Goal: Find specific page/section: Find specific page/section

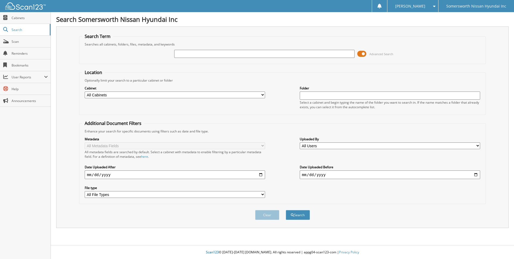
drag, startPoint x: 0, startPoint y: 0, endPoint x: 229, endPoint y: 52, distance: 234.9
click at [229, 52] on input "text" at bounding box center [264, 54] width 180 height 8
type input "KM095648"
click at [303, 215] on button "Search" at bounding box center [298, 215] width 24 height 10
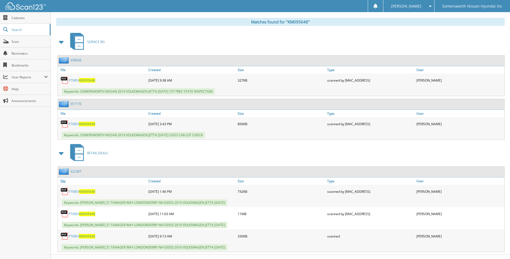
scroll to position [227, 0]
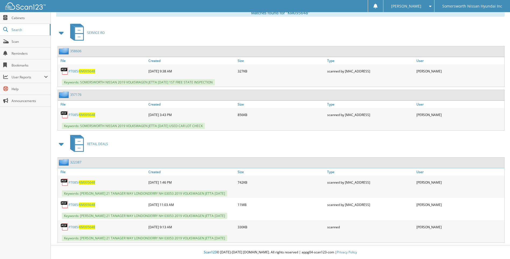
click at [107, 194] on span "Keywords: PEGGY SUE YEOMAN 21 TANAGER WAY LONDONDERRY NH 03053 2019 VOLKSWAGEN …" at bounding box center [144, 193] width 165 height 6
click at [75, 228] on link "P7085/ KM095648" at bounding box center [82, 226] width 27 height 5
click at [80, 203] on span "KM095648" at bounding box center [87, 204] width 16 height 5
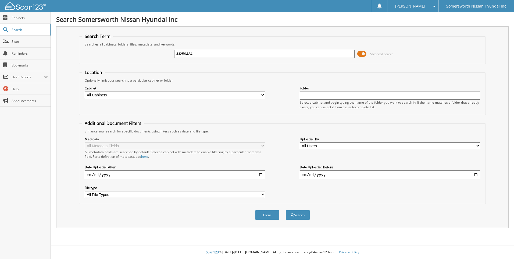
type input "JJ259434"
drag, startPoint x: 206, startPoint y: 112, endPoint x: 296, endPoint y: 218, distance: 138.7
click at [296, 218] on button "Search" at bounding box center [298, 215] width 24 height 10
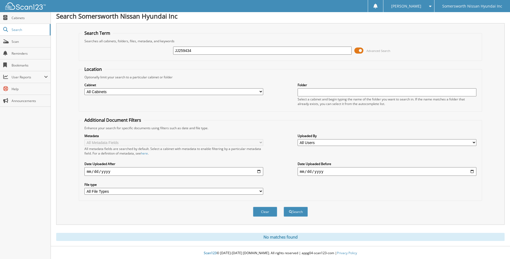
scroll to position [4, 0]
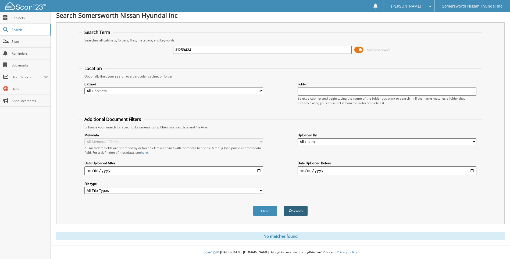
click at [289, 207] on button "Search" at bounding box center [296, 211] width 24 height 10
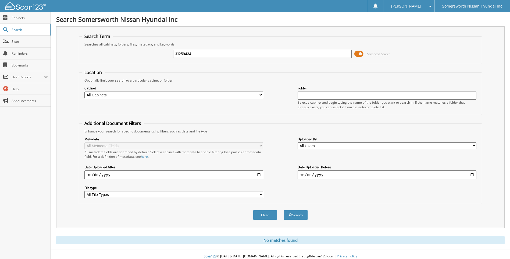
drag, startPoint x: 214, startPoint y: 52, endPoint x: 139, endPoint y: 44, distance: 75.7
click at [139, 44] on fieldset "Search Term Searches all cabinets, folders, files, metadata, and keywords JJ259…" at bounding box center [280, 48] width 403 height 31
type input "359965"
click at [284, 210] on button "Search" at bounding box center [296, 215] width 24 height 10
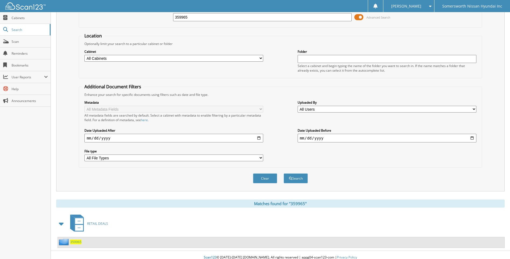
scroll to position [42, 0]
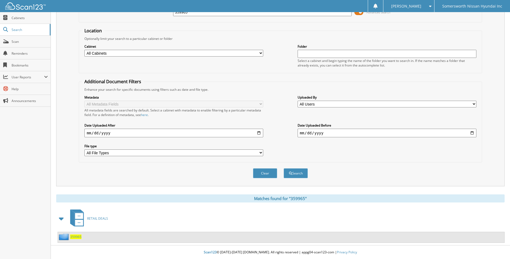
click at [76, 237] on span "359965" at bounding box center [75, 236] width 11 height 5
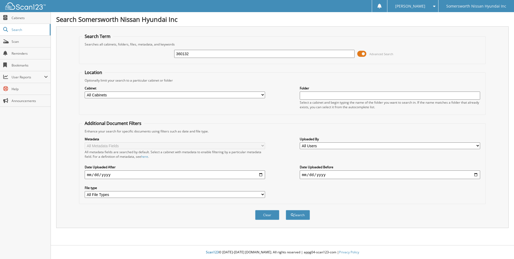
type input "360132"
click at [286, 210] on button "Search" at bounding box center [298, 215] width 24 height 10
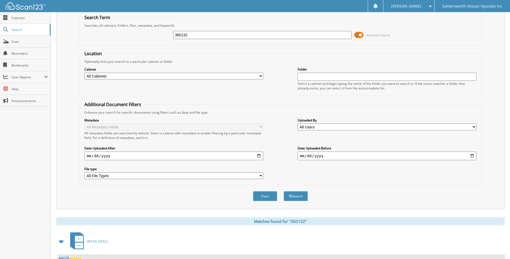
scroll to position [42, 0]
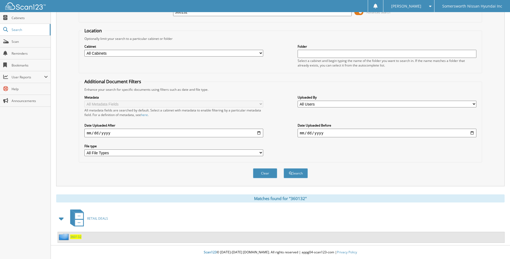
click at [74, 236] on span "360132" at bounding box center [75, 236] width 11 height 5
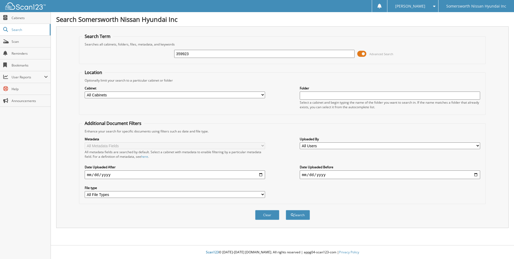
type input "359923"
click at [286, 210] on button "Search" at bounding box center [298, 215] width 24 height 10
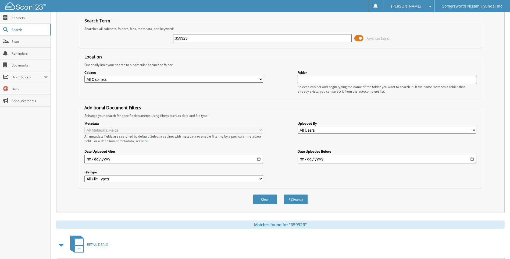
scroll to position [42, 0]
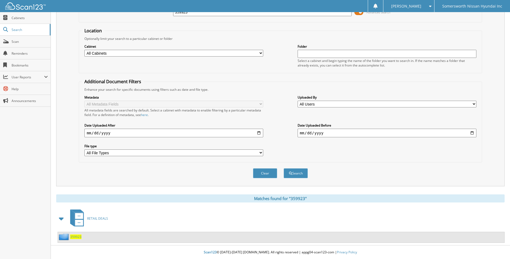
click at [76, 238] on span "359923" at bounding box center [75, 236] width 11 height 5
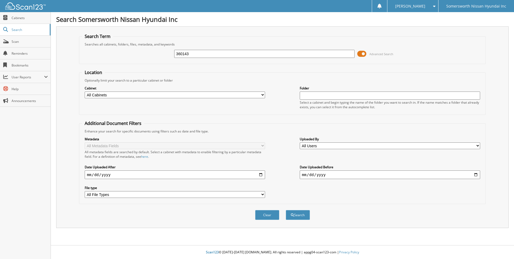
type input "360143"
click at [286, 210] on button "Search" at bounding box center [298, 215] width 24 height 10
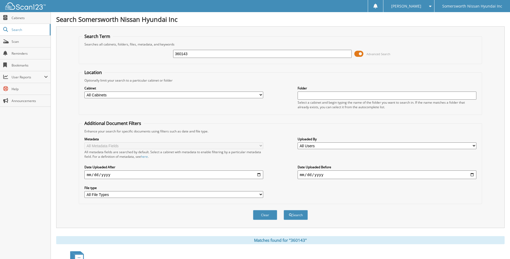
scroll to position [42, 0]
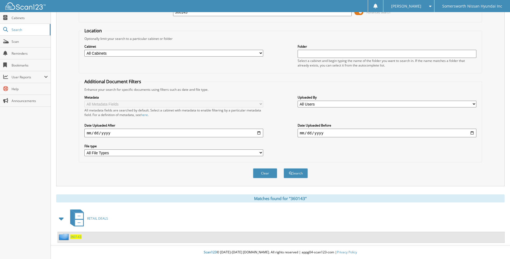
click at [76, 237] on span "360143" at bounding box center [75, 236] width 11 height 5
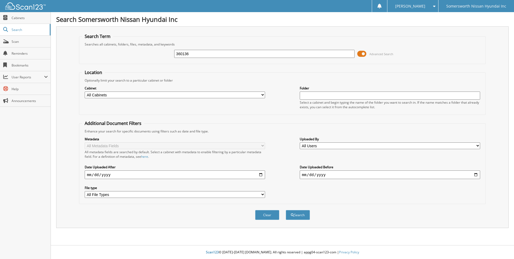
type input "360136"
click at [286, 210] on button "Search" at bounding box center [298, 215] width 24 height 10
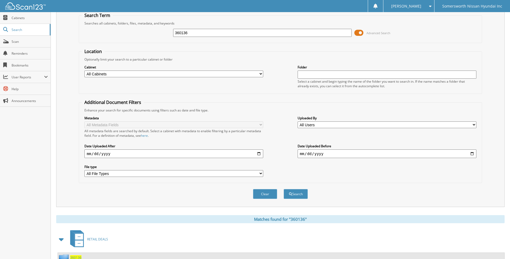
scroll to position [42, 0]
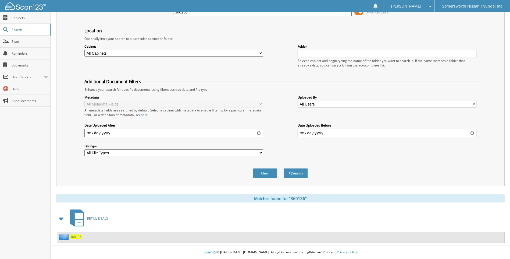
click at [79, 237] on span "360136" at bounding box center [75, 236] width 11 height 5
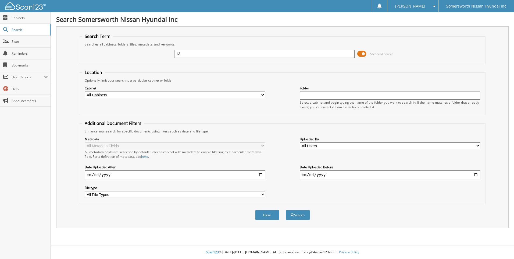
type input "1"
type input "360148"
click at [286, 210] on button "Search" at bounding box center [298, 215] width 24 height 10
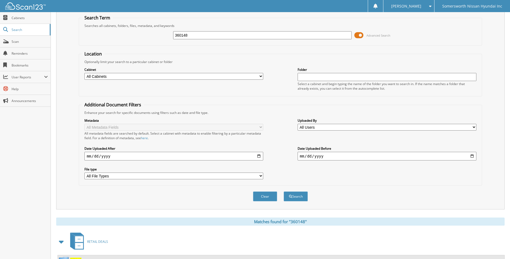
scroll to position [42, 0]
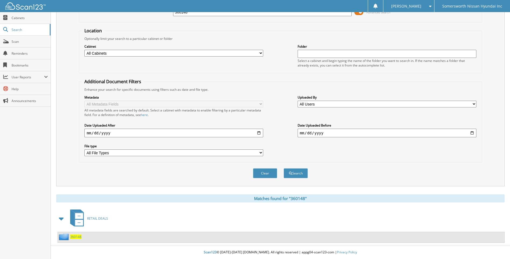
click at [99, 218] on span "RETAIL DEALS" at bounding box center [97, 218] width 21 height 5
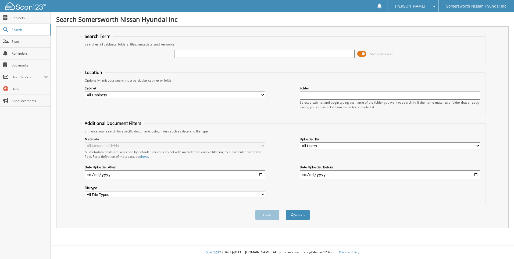
click at [255, 53] on input "text" at bounding box center [264, 54] width 180 height 8
type input "360050"
click at [286, 210] on button "Search" at bounding box center [298, 215] width 24 height 10
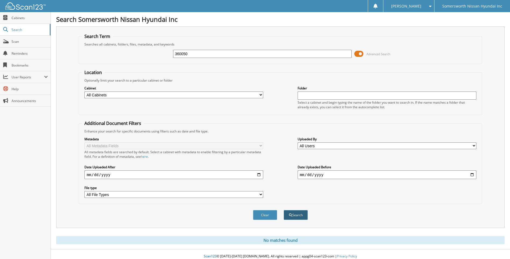
click at [296, 213] on button "Search" at bounding box center [296, 215] width 24 height 10
click at [299, 215] on button "Search" at bounding box center [296, 215] width 24 height 10
